Goal: Find specific page/section

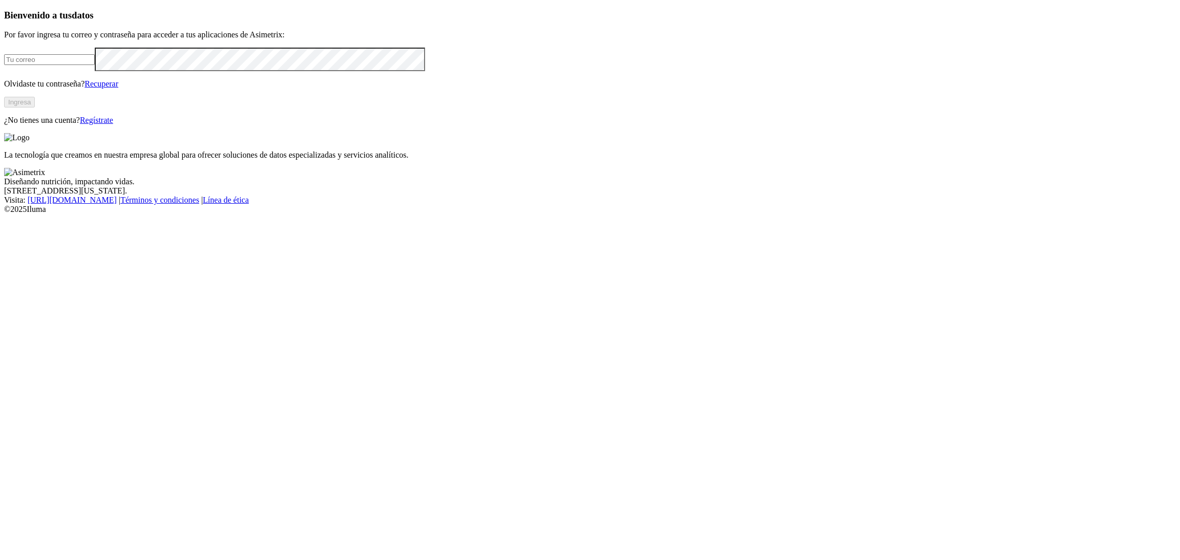
type input "[PERSON_NAME][EMAIL_ADDRESS][PERSON_NAME][DOMAIN_NAME]"
click at [35, 108] on button "Ingresa" at bounding box center [19, 102] width 31 height 11
